Goal: Navigation & Orientation: Find specific page/section

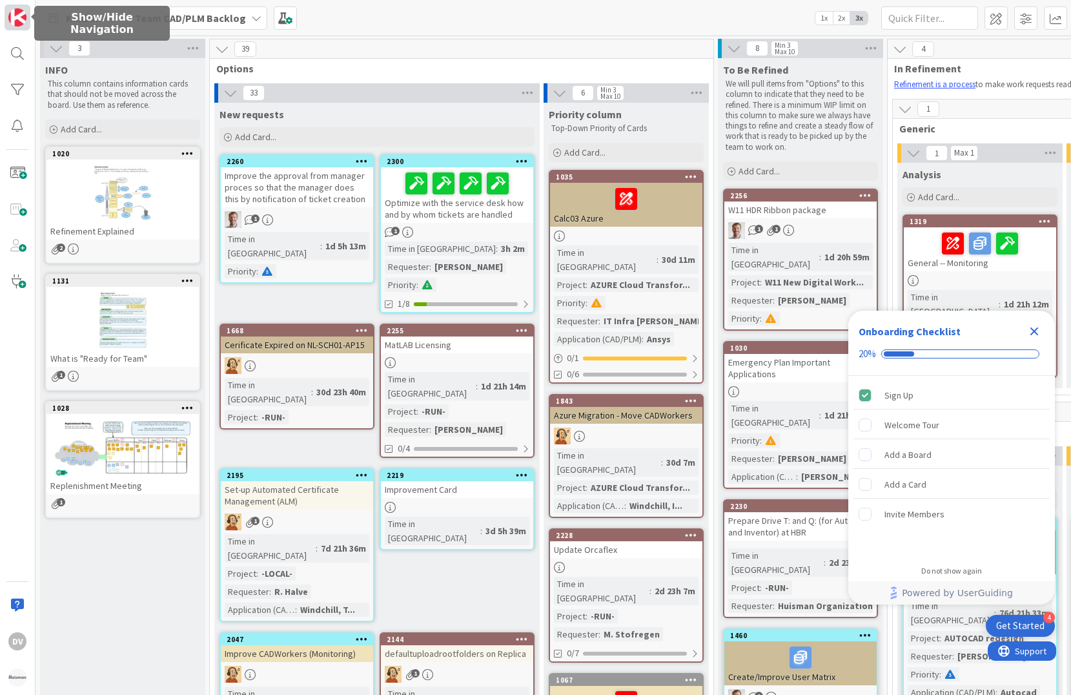
click at [23, 15] on img at bounding box center [17, 17] width 18 height 18
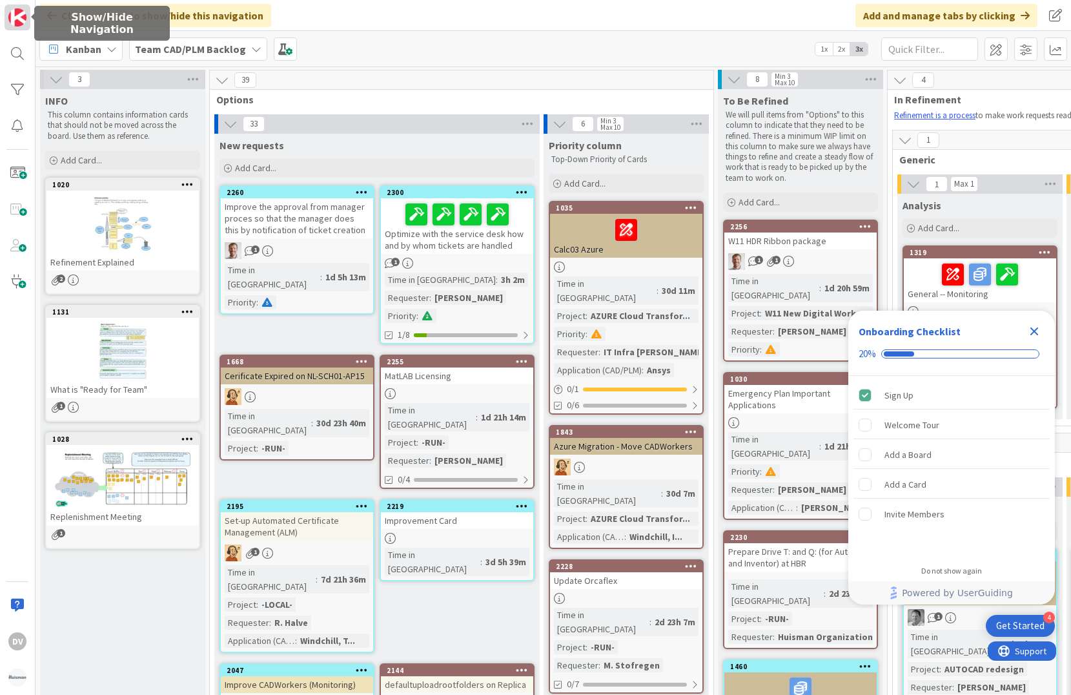
click at [23, 15] on img at bounding box center [17, 17] width 18 height 18
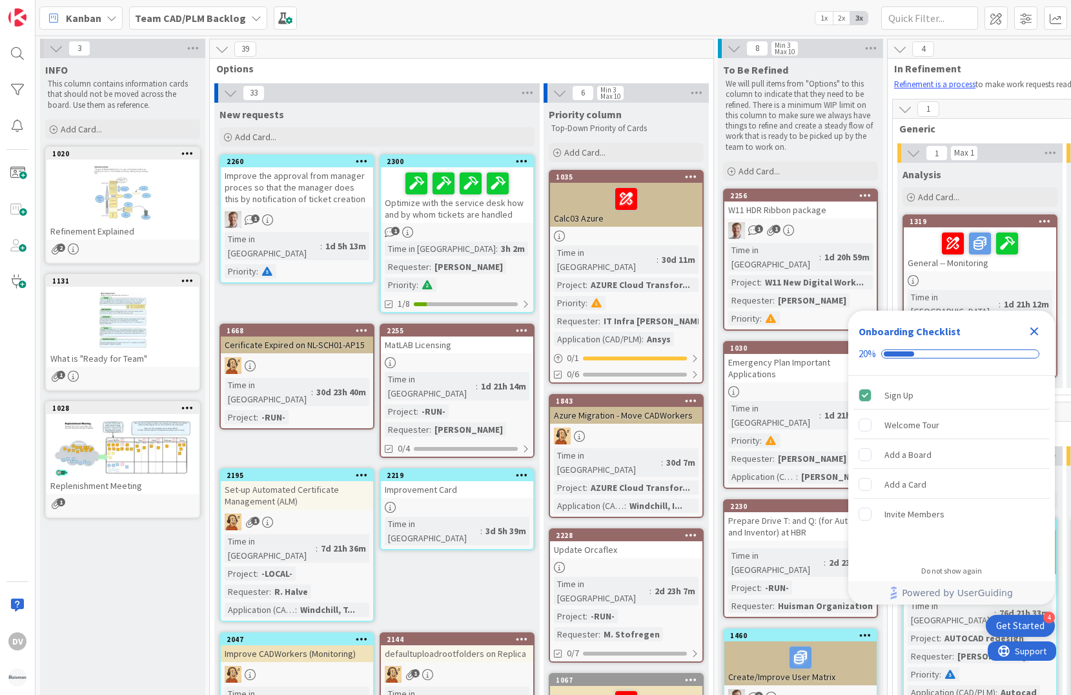
click at [232, 21] on b "Team CAD/PLM Backlog" at bounding box center [190, 18] width 111 height 13
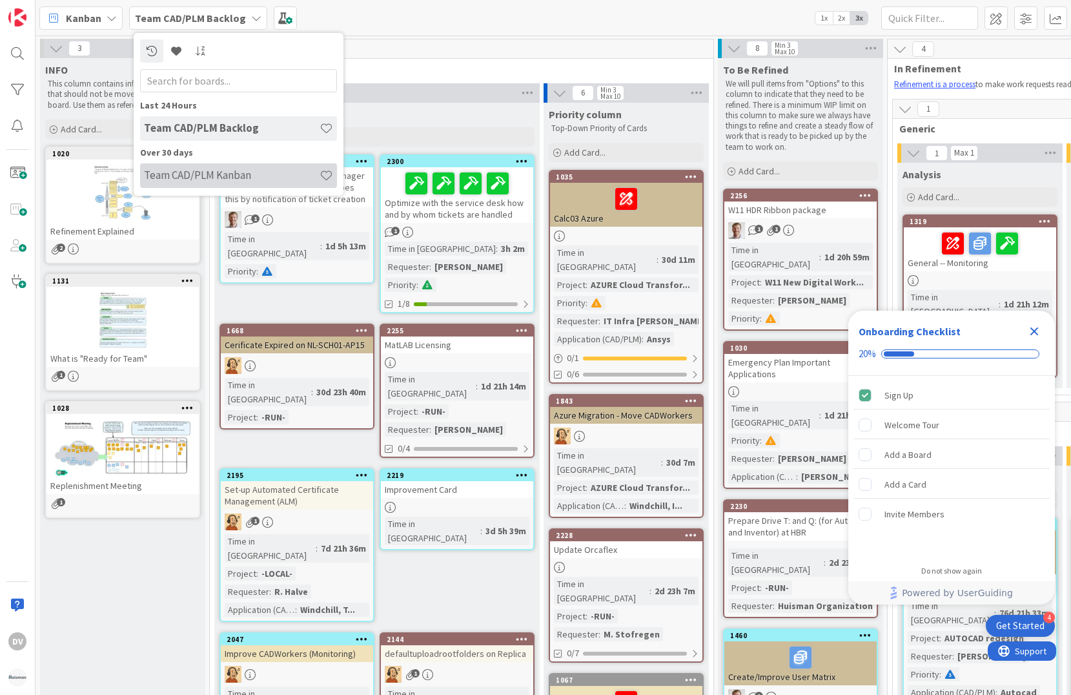
click at [214, 178] on h4 "Team CAD/PLM Kanban" at bounding box center [232, 175] width 176 height 13
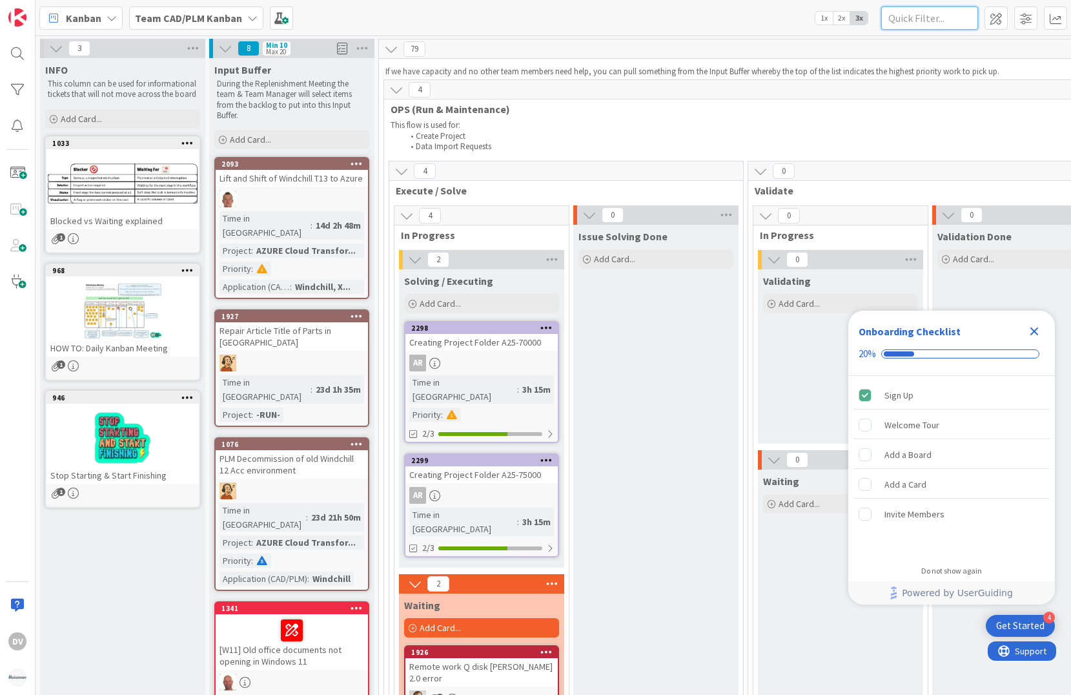
click at [908, 24] on input "text" at bounding box center [929, 17] width 97 height 23
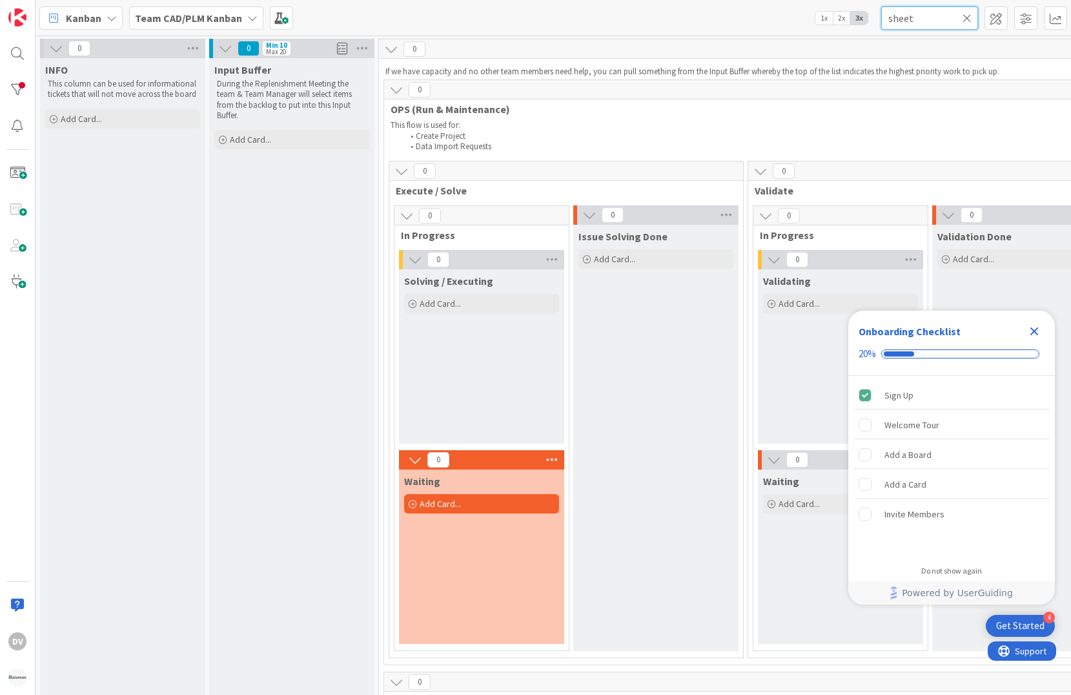
type input "sheet"
click at [1034, 330] on icon "Close Checklist" at bounding box center [1035, 331] width 8 height 8
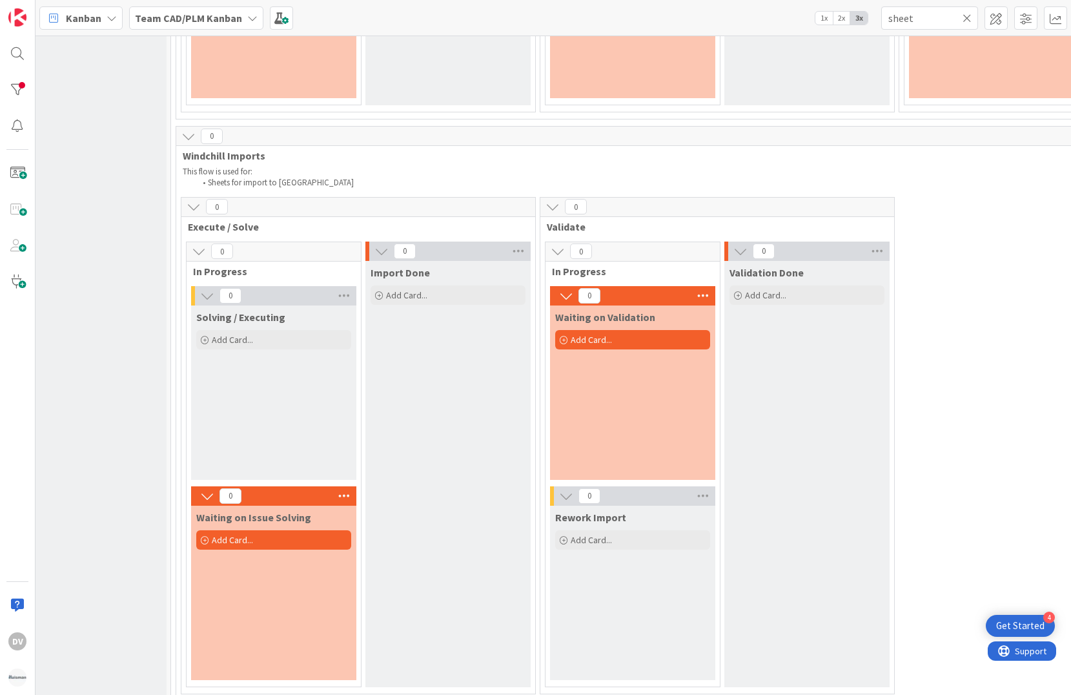
scroll to position [1763, 208]
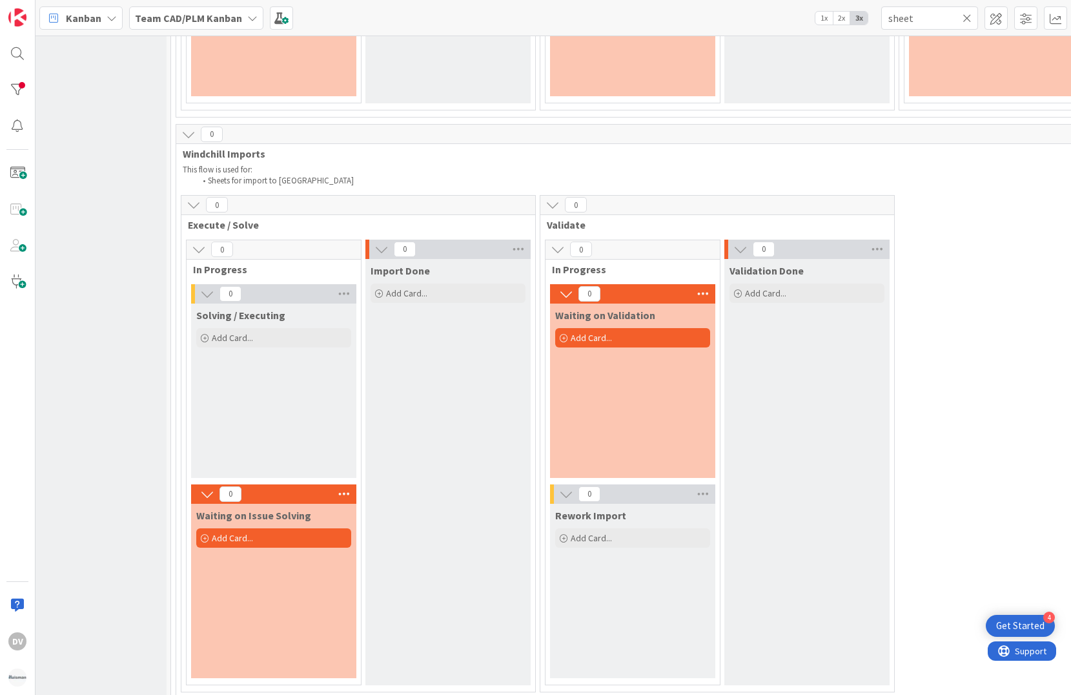
click at [188, 136] on icon at bounding box center [188, 134] width 14 height 14
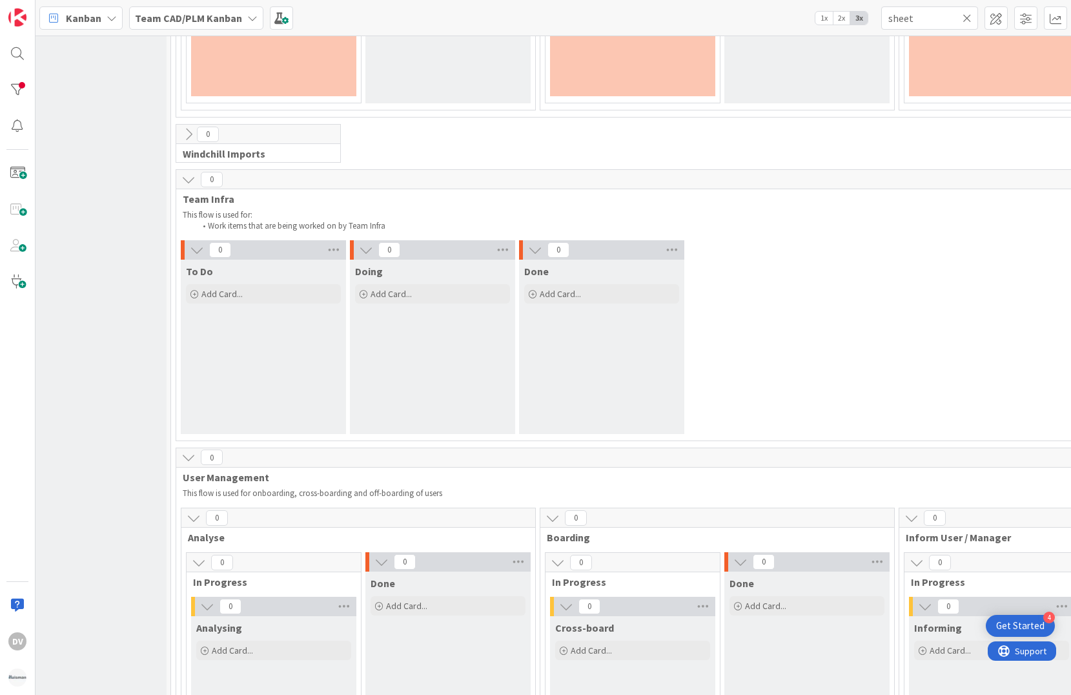
click at [186, 178] on icon at bounding box center [188, 179] width 14 height 14
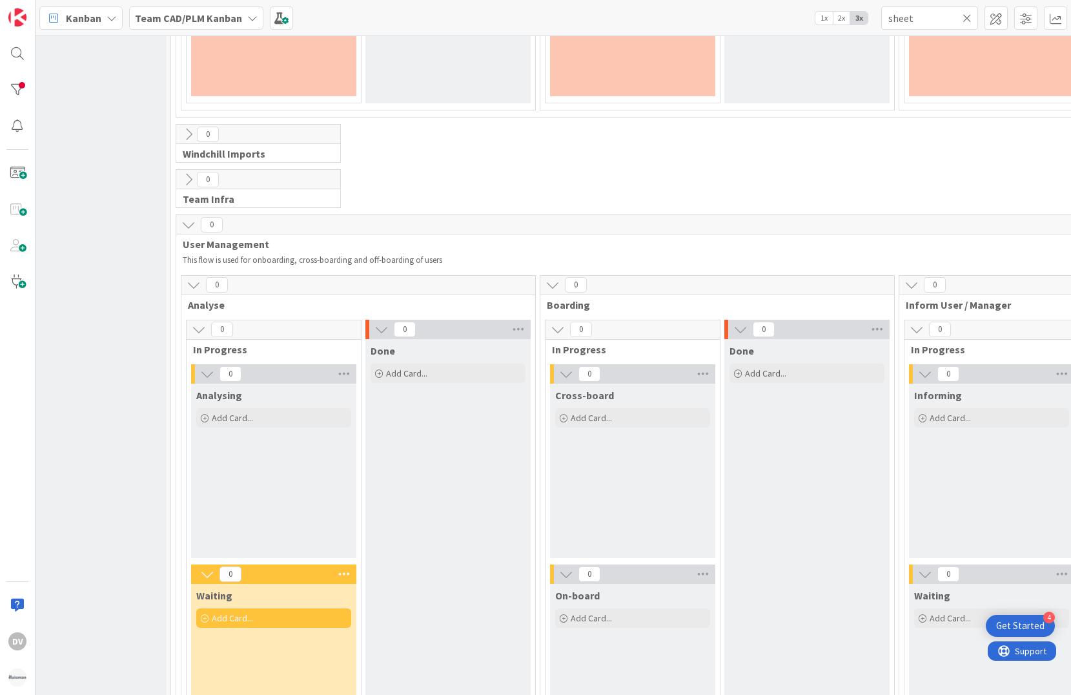
click at [185, 227] on icon at bounding box center [188, 225] width 14 height 14
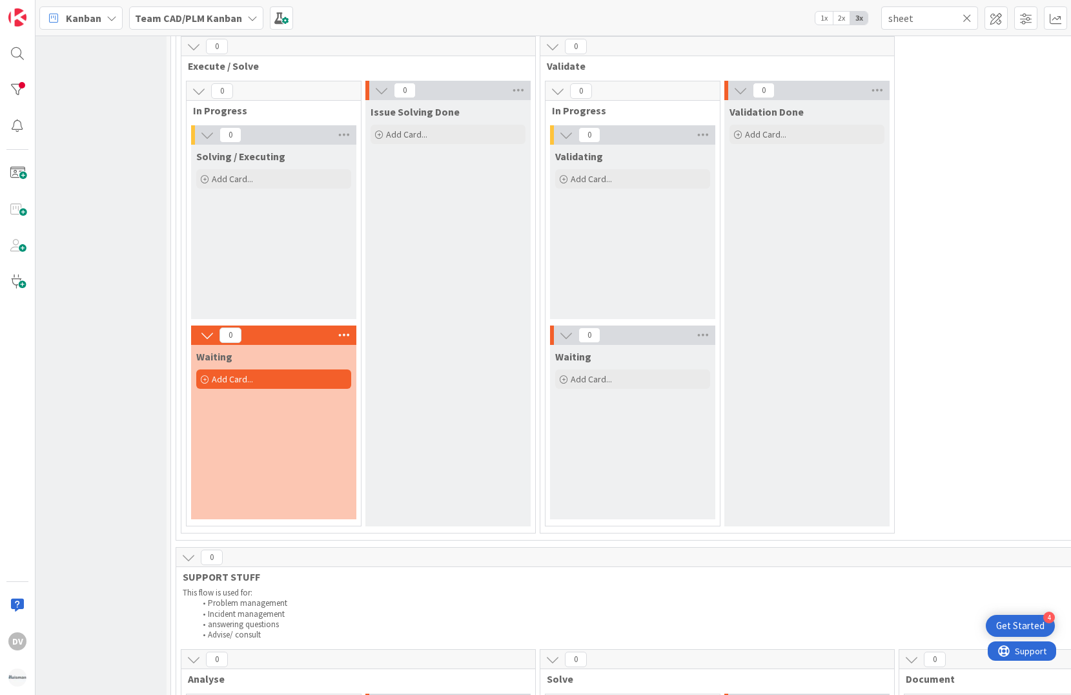
scroll to position [0, 208]
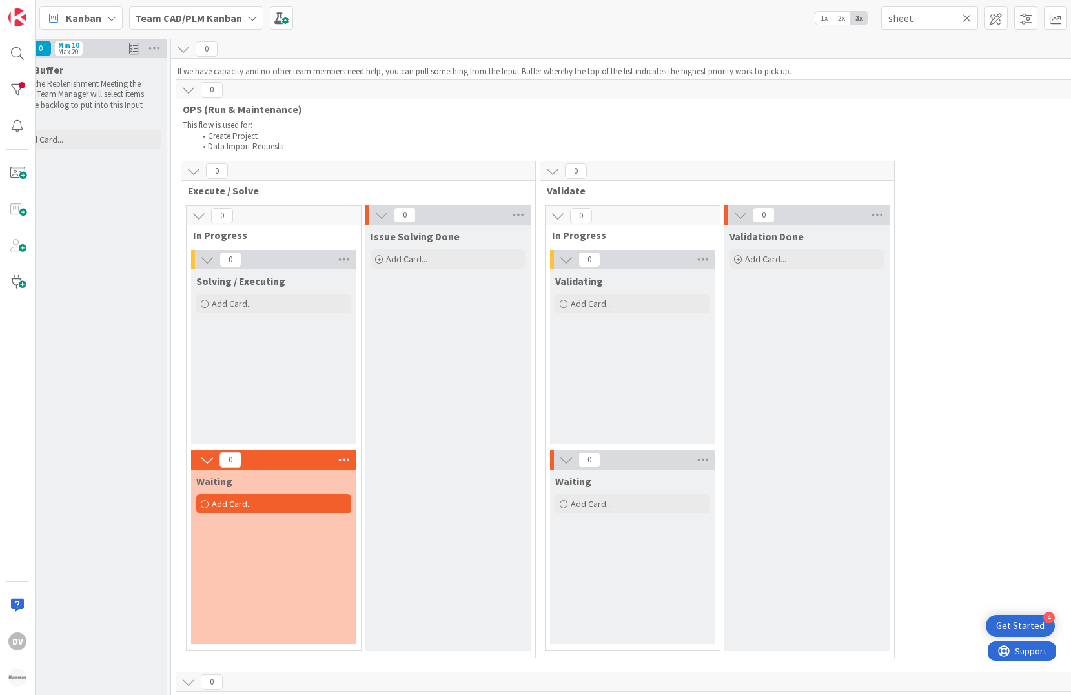
click at [111, 15] on icon at bounding box center [112, 18] width 10 height 10
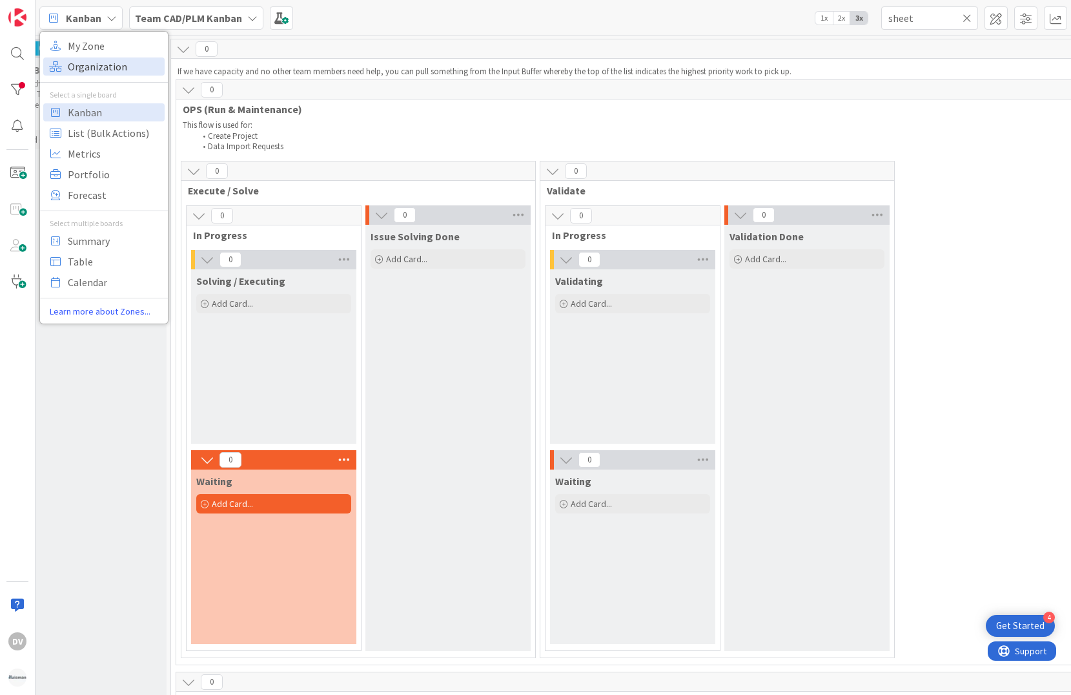
click at [90, 68] on span "Organization" at bounding box center [114, 66] width 93 height 19
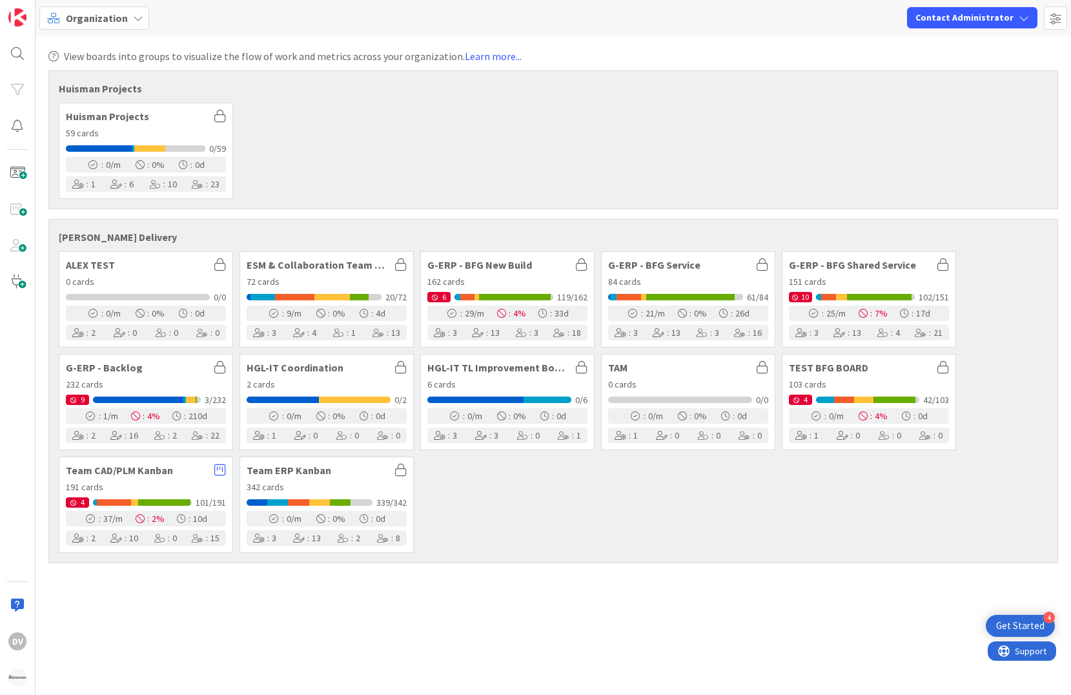
click at [183, 473] on span "Team CAD/PLM Kanban" at bounding box center [137, 470] width 142 height 10
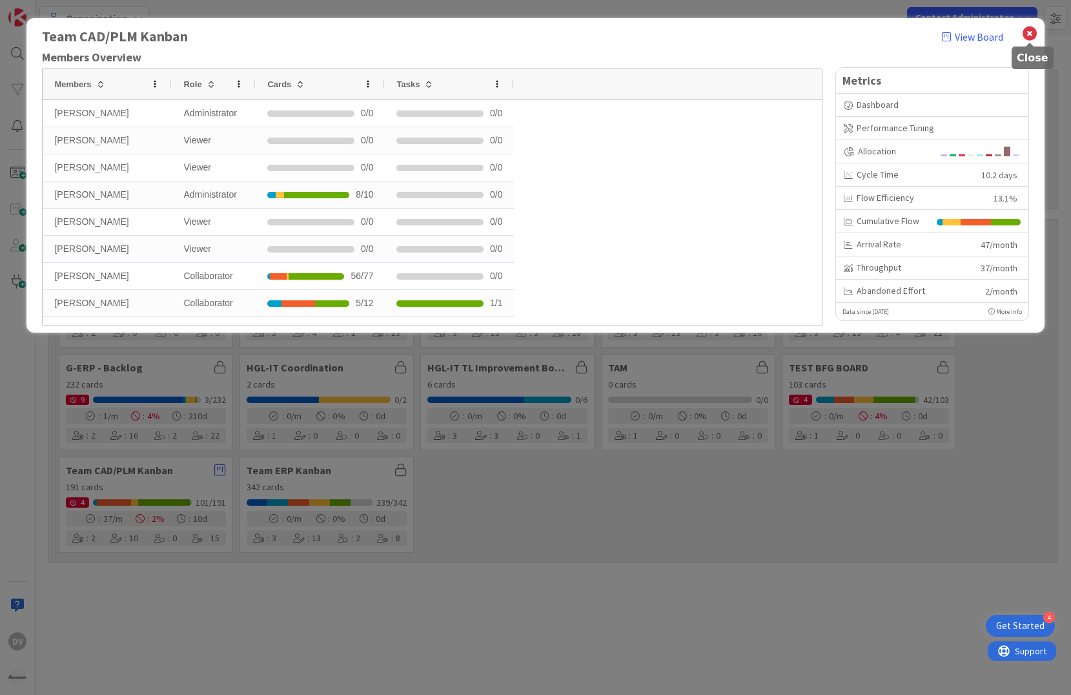
click at [1033, 34] on icon at bounding box center [1030, 34] width 17 height 18
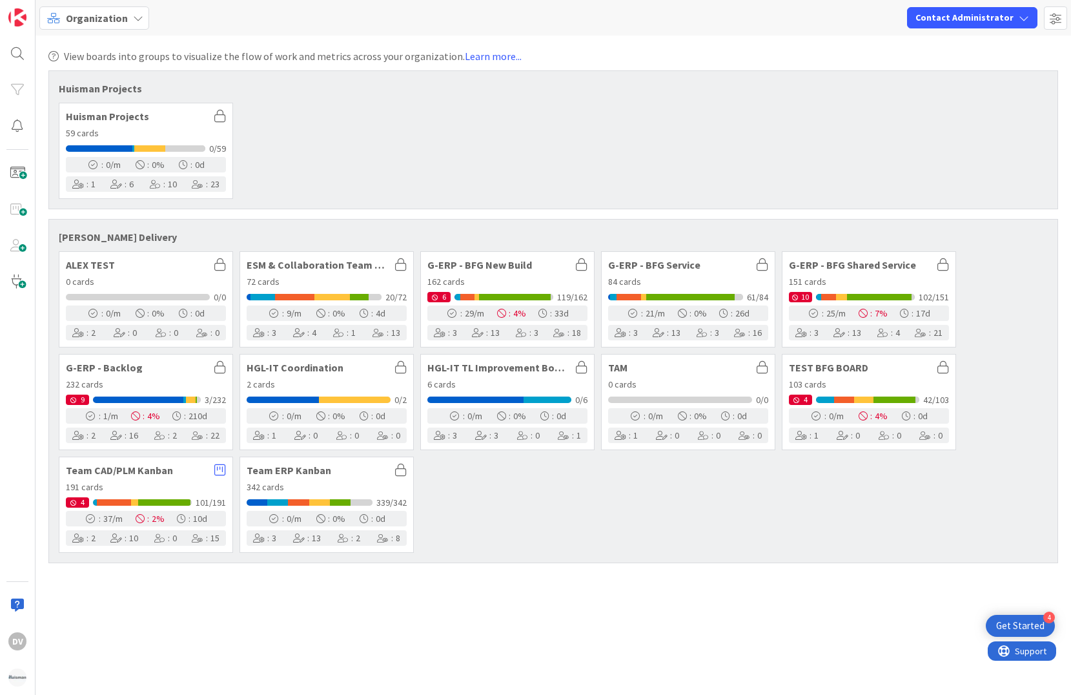
click at [132, 473] on span "Team CAD/PLM Kanban" at bounding box center [137, 470] width 142 height 10
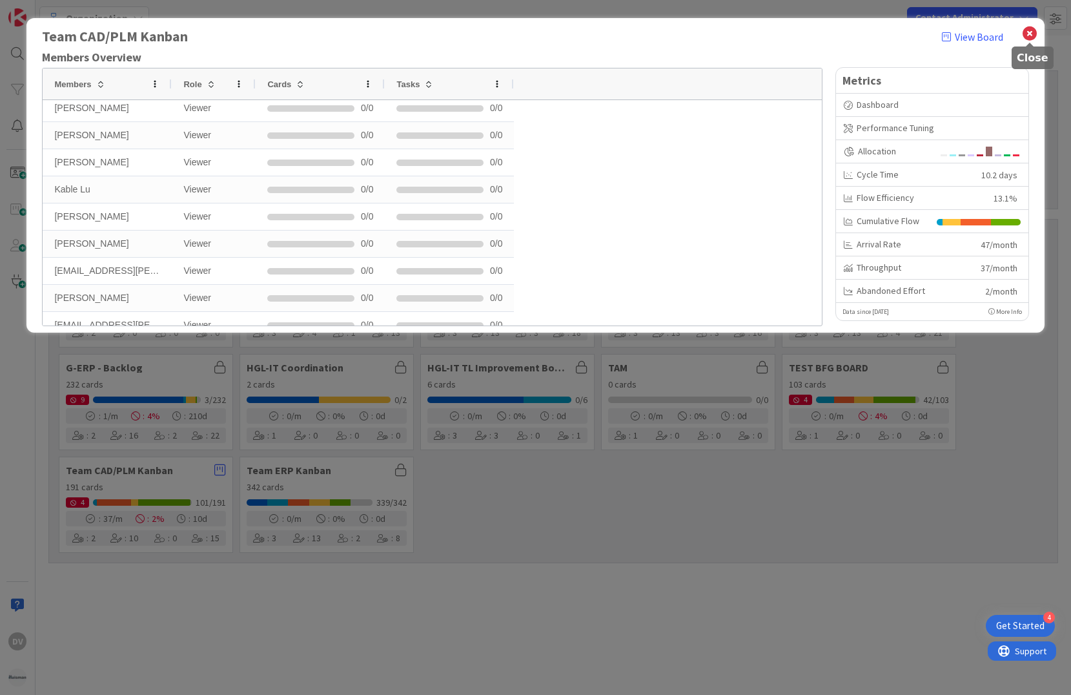
click at [1031, 32] on icon at bounding box center [1030, 34] width 17 height 18
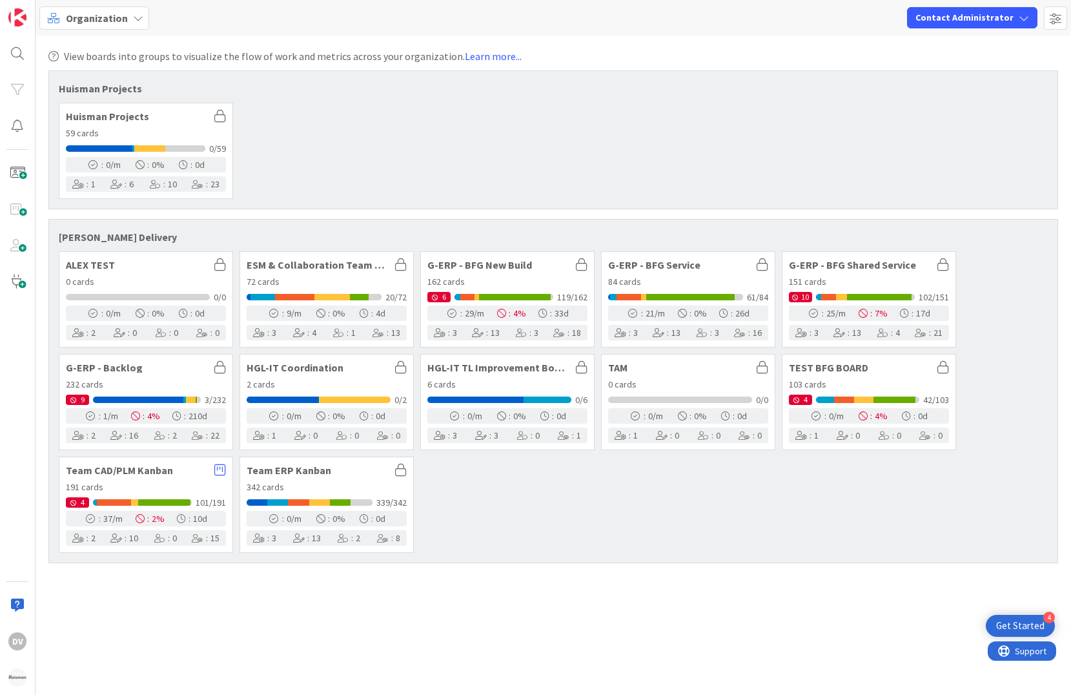
click at [77, 504] on span "4" at bounding box center [77, 502] width 23 height 10
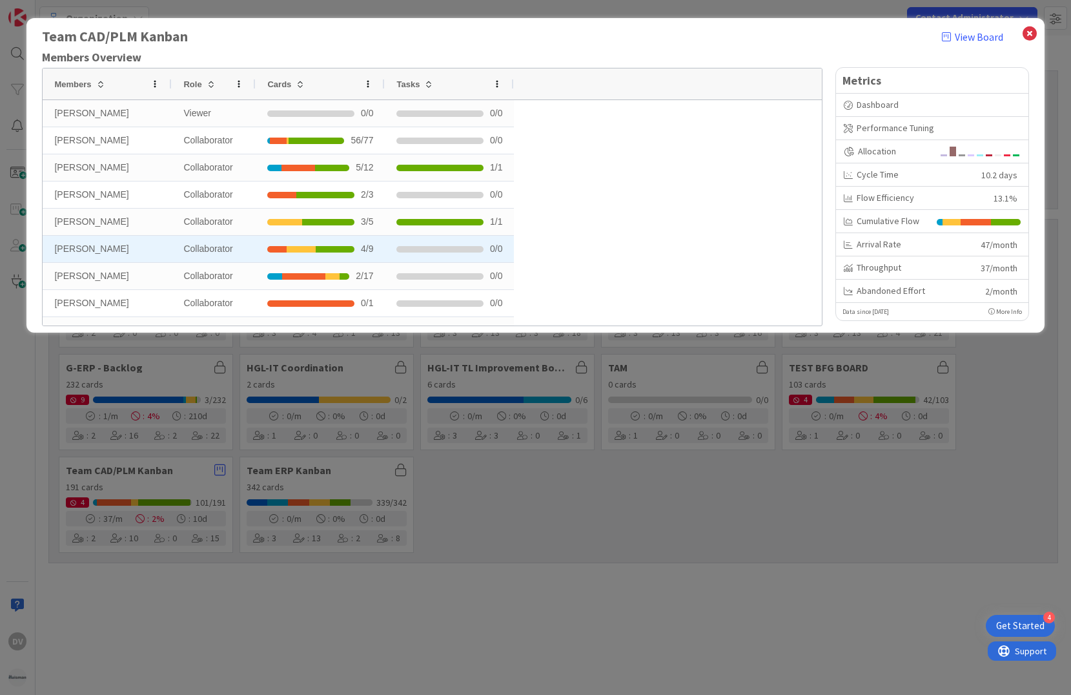
click at [89, 249] on div "[PERSON_NAME]" at bounding box center [107, 249] width 129 height 26
click at [194, 249] on div "Collaborator" at bounding box center [214, 249] width 84 height 26
click at [316, 249] on li at bounding box center [335, 249] width 39 height 6
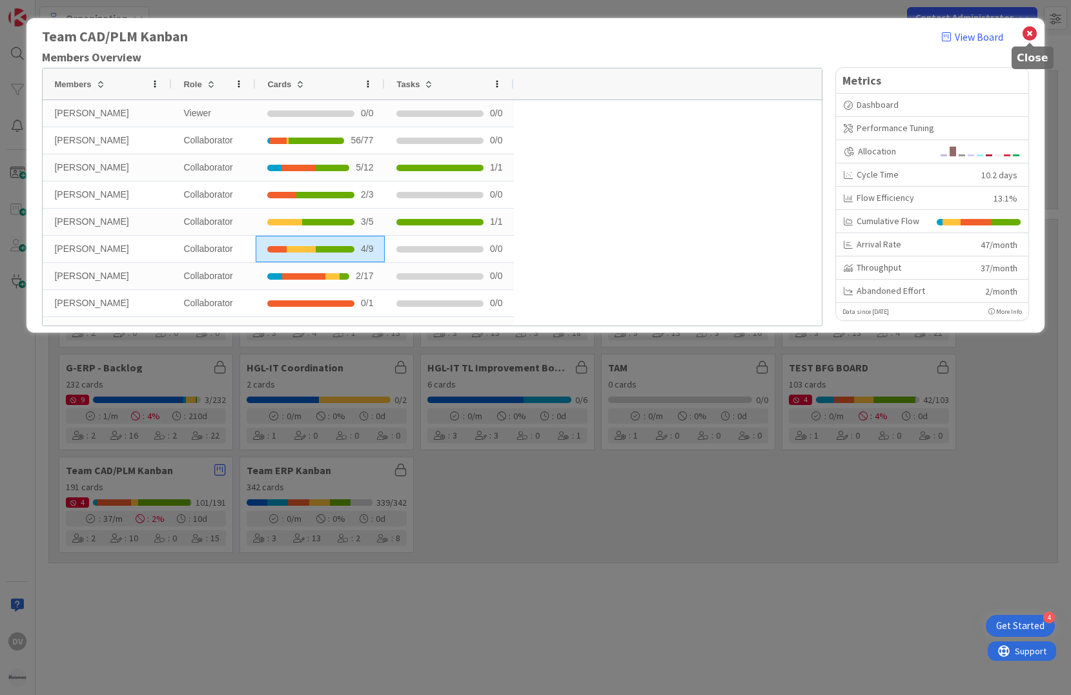
click at [1030, 32] on icon at bounding box center [1030, 34] width 17 height 18
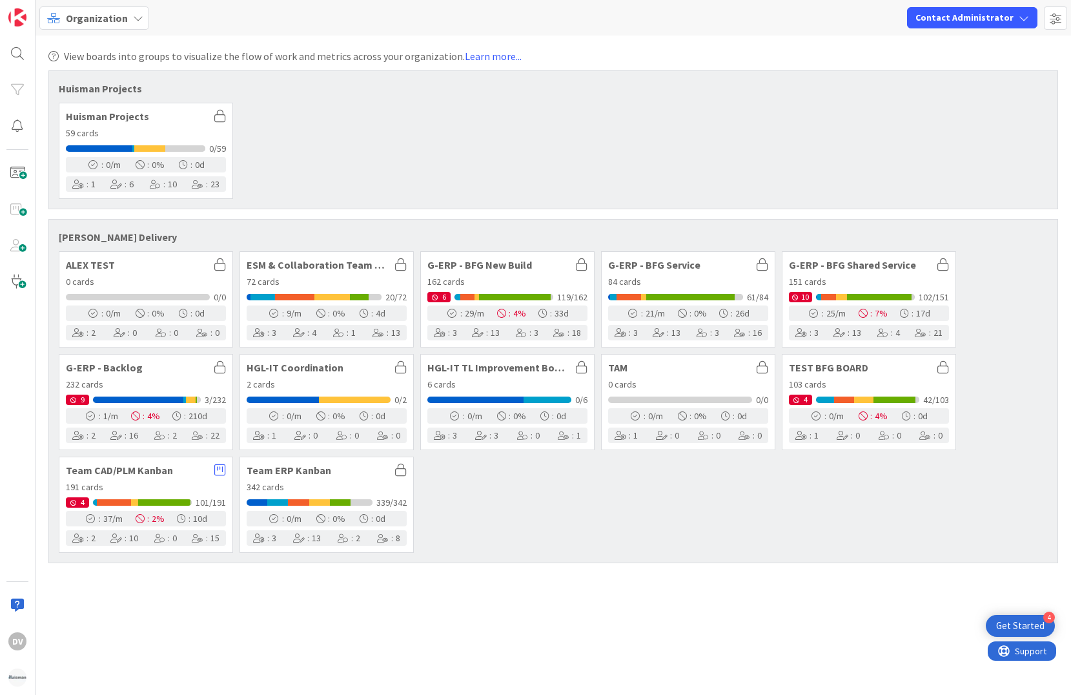
click at [112, 17] on span "Organization" at bounding box center [97, 17] width 62 height 15
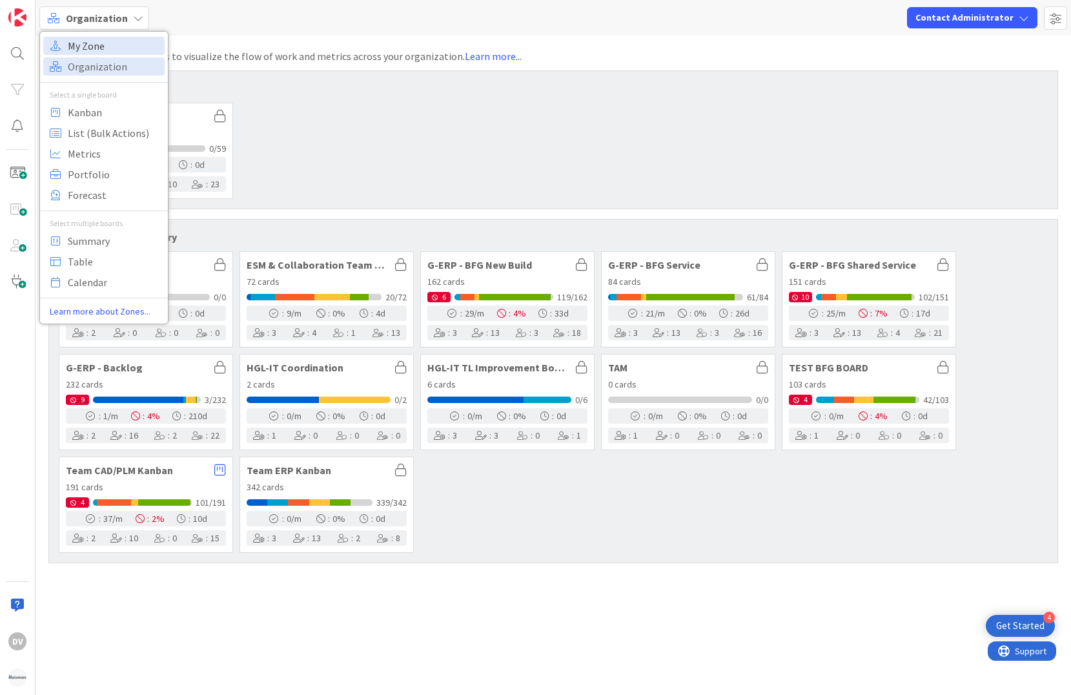
click at [97, 50] on span "My Zone" at bounding box center [114, 45] width 93 height 19
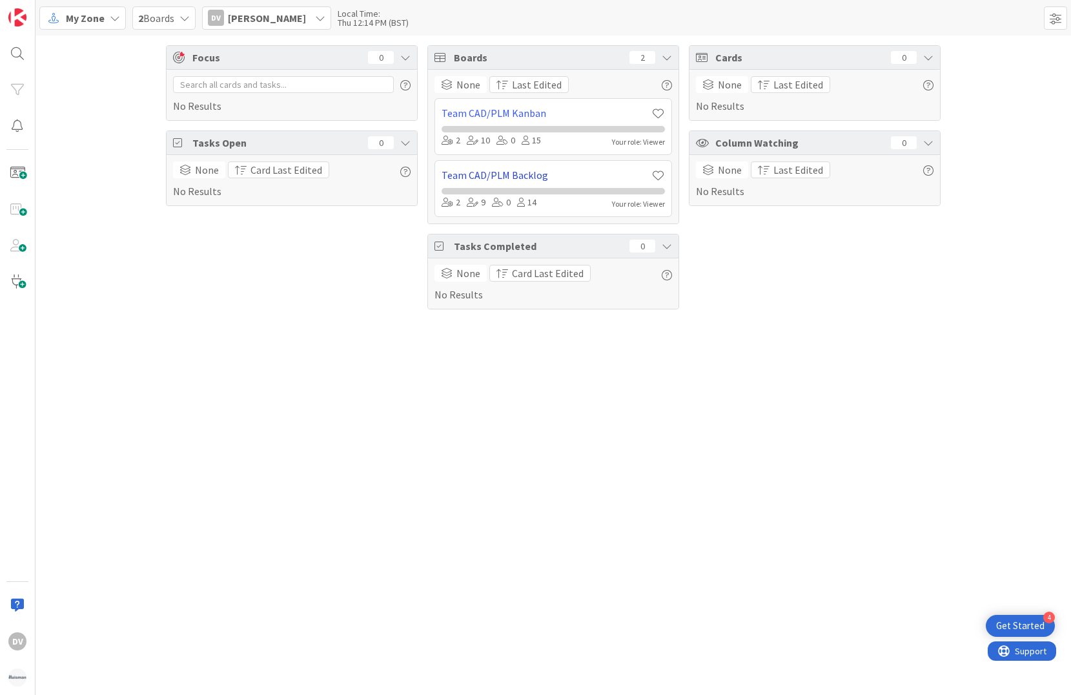
click at [477, 174] on link "Team CAD/PLM Backlog" at bounding box center [547, 174] width 210 height 15
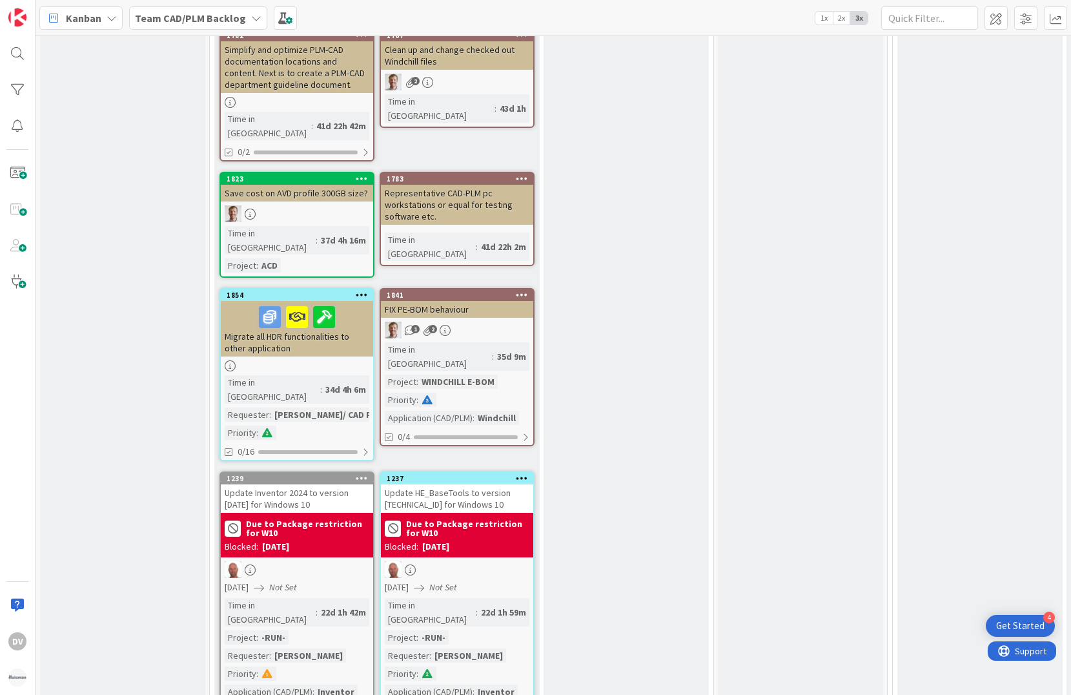
scroll to position [1982, 0]
